Goal: Obtain resource: Obtain resource

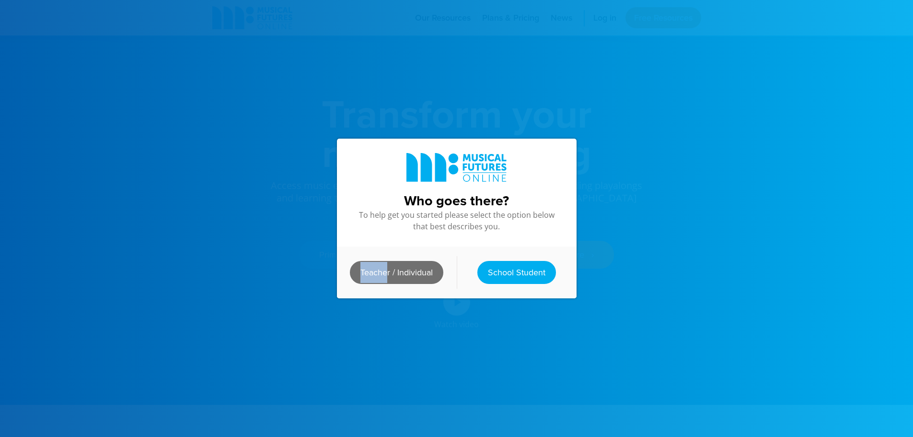
click at [386, 259] on div "Teacher / Individual School Student" at bounding box center [457, 272] width 240 height 52
click at [385, 269] on link "Teacher / Individual" at bounding box center [397, 272] width 94 height 23
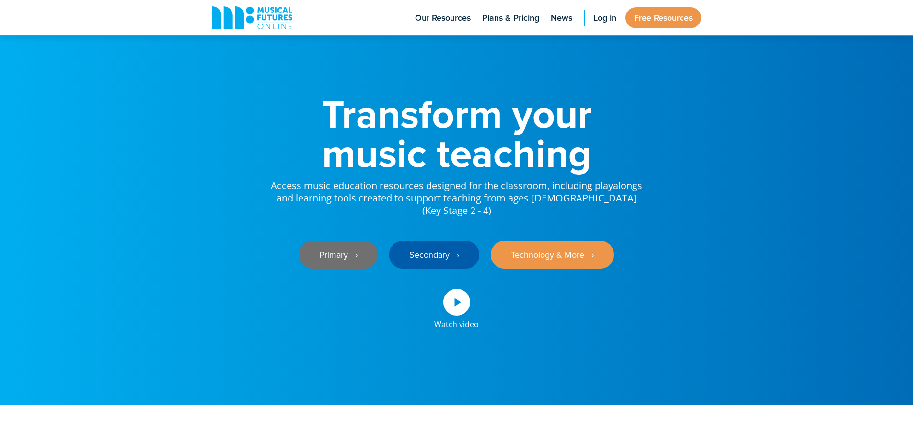
click at [342, 269] on link "Primary ‎‏‏‎ ‎ ›" at bounding box center [338, 255] width 79 height 28
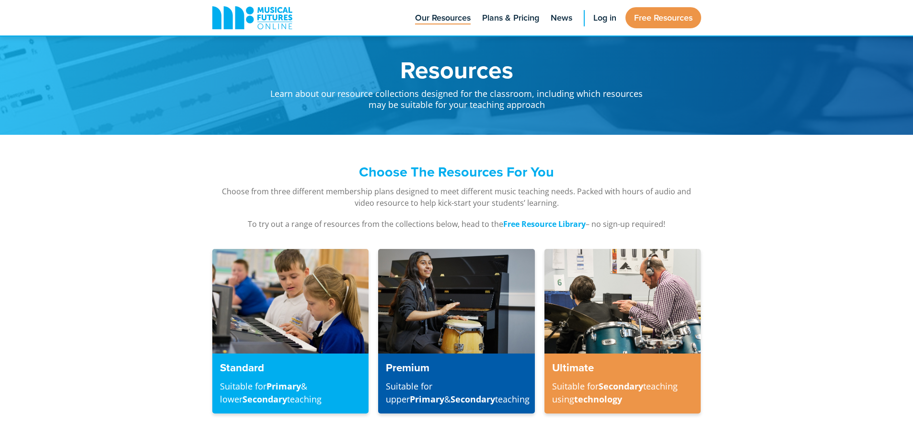
scroll to position [442, 0]
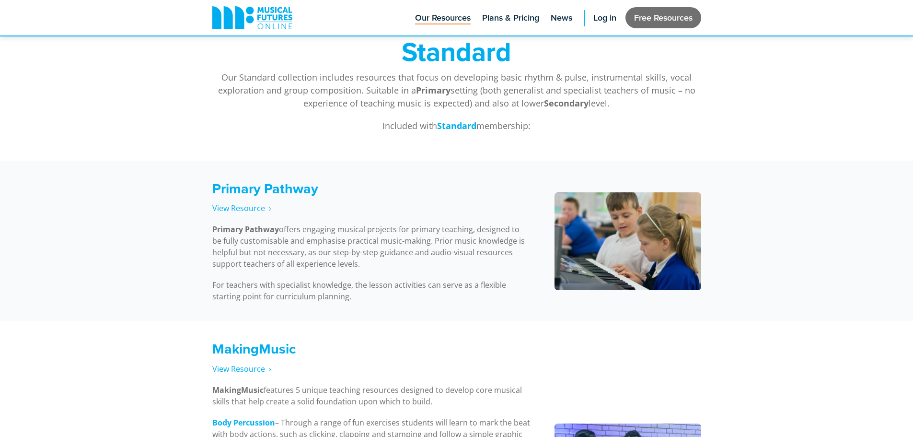
click at [643, 18] on link "Free Resources" at bounding box center [664, 17] width 76 height 21
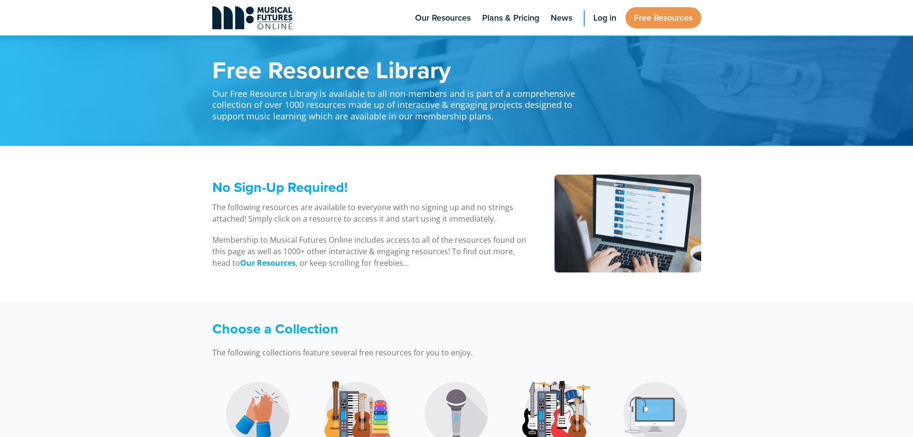
click at [242, 23] on icon at bounding box center [239, 17] width 9 height 23
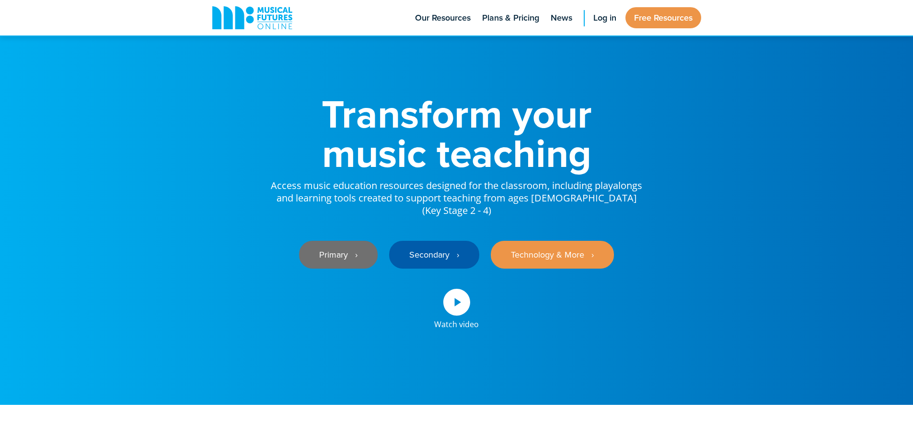
click at [329, 269] on link "Primary ‎‏‏‎ ‎ ›" at bounding box center [338, 255] width 79 height 28
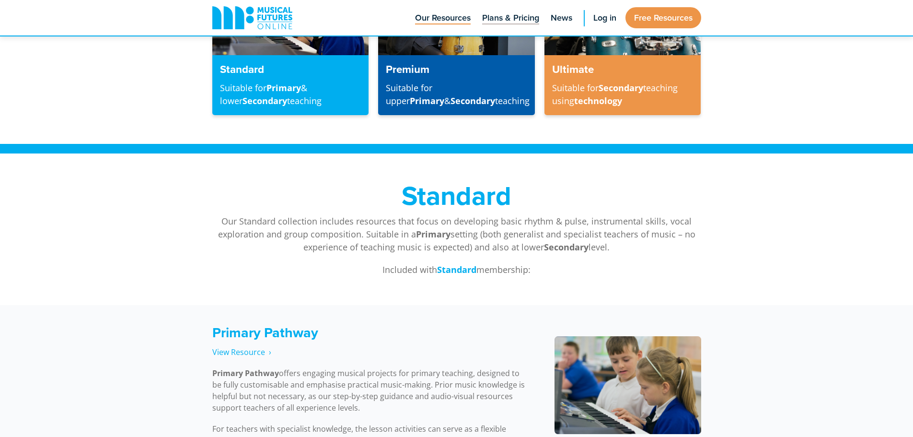
scroll to position [202, 0]
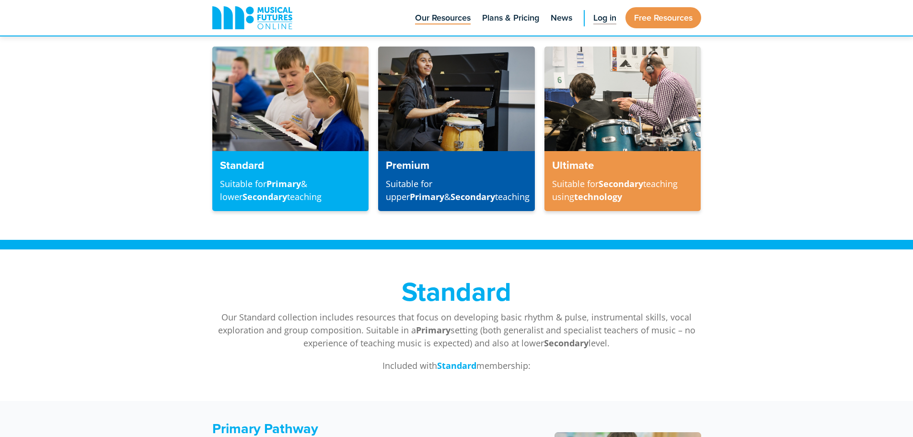
click at [611, 15] on span "Log in" at bounding box center [605, 18] width 23 height 13
